Goal: Find specific page/section: Find specific page/section

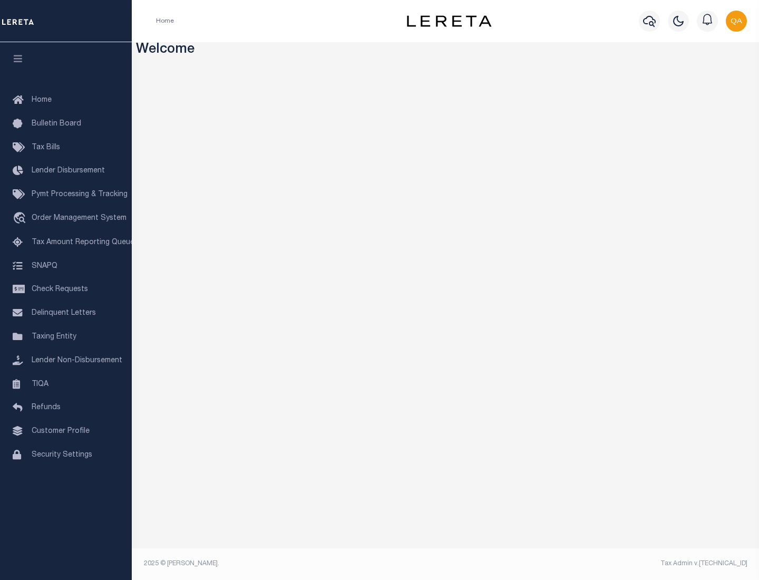
click at [66, 289] on span "Check Requests" at bounding box center [60, 289] width 56 height 7
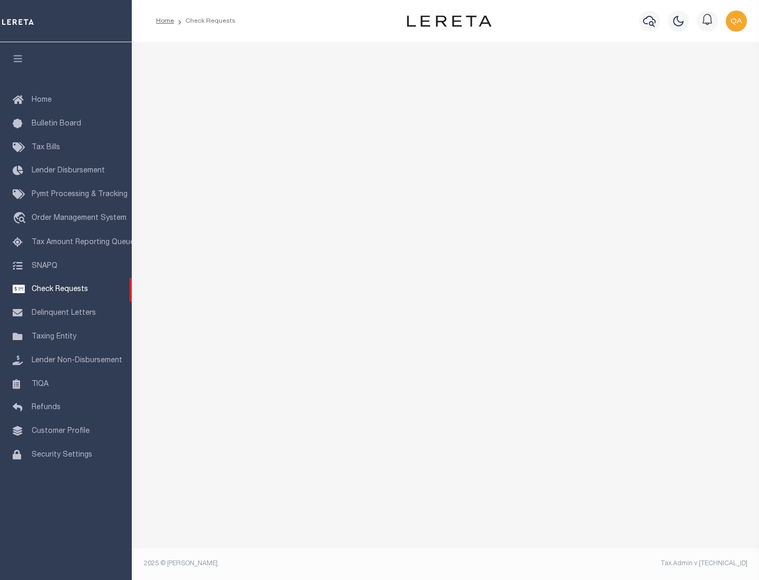
select select "50"
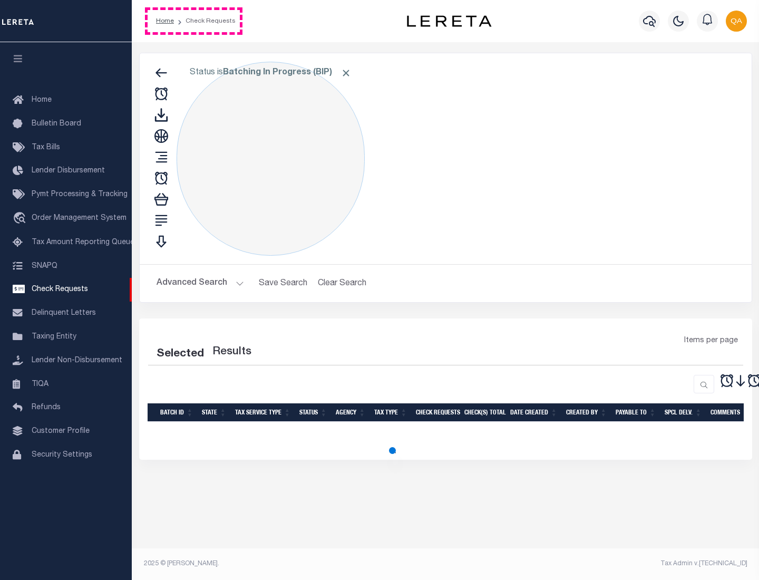
select select "50"
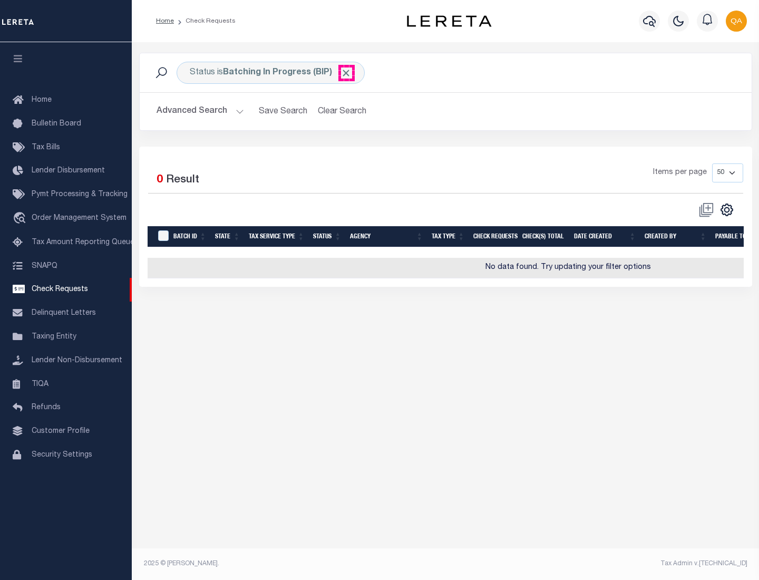
click at [346, 73] on span "Click to Remove" at bounding box center [346, 72] width 11 height 11
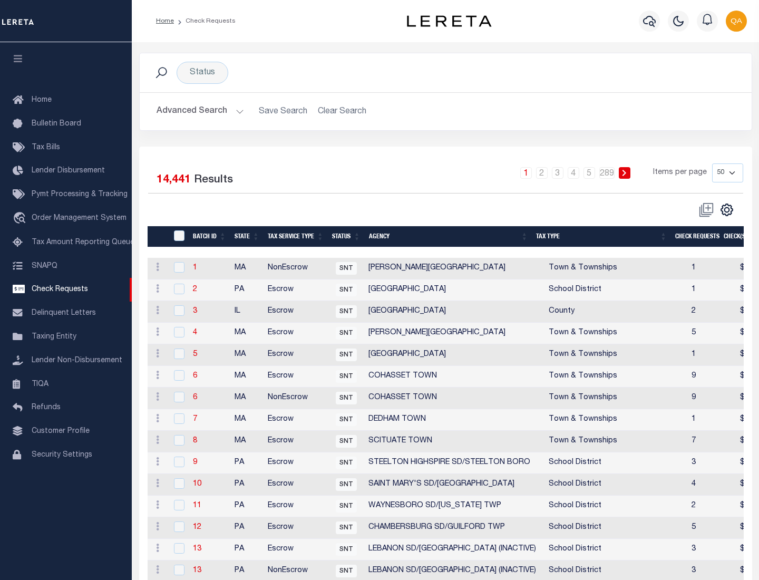
scroll to position [508, 0]
